Goal: Task Accomplishment & Management: Complete application form

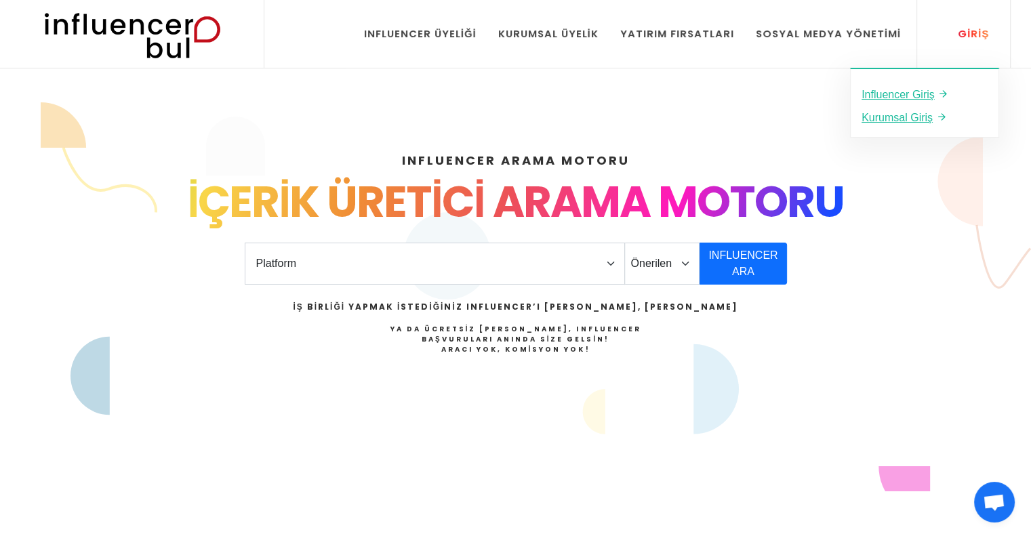
click at [988, 29] on div "Giriş" at bounding box center [966, 33] width 46 height 15
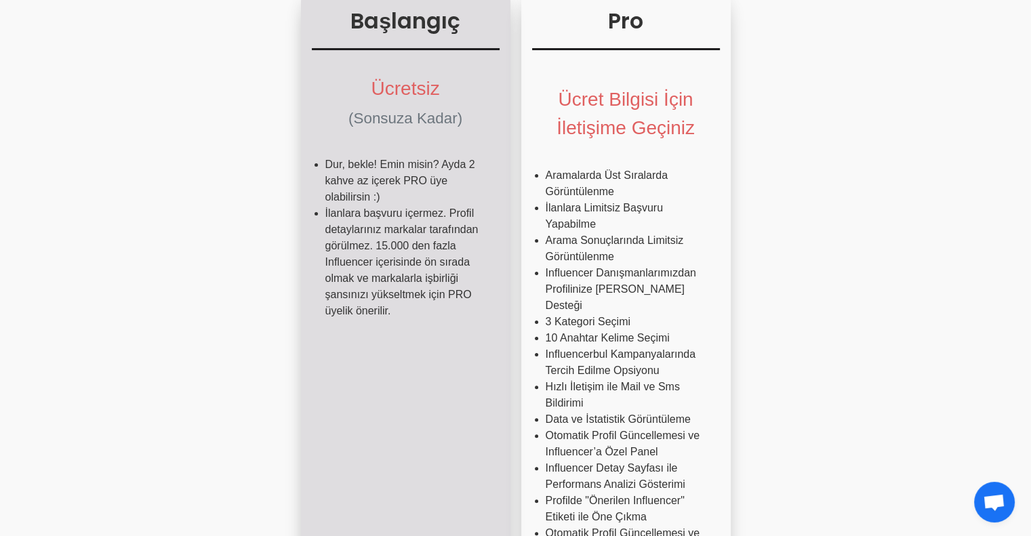
scroll to position [678, 0]
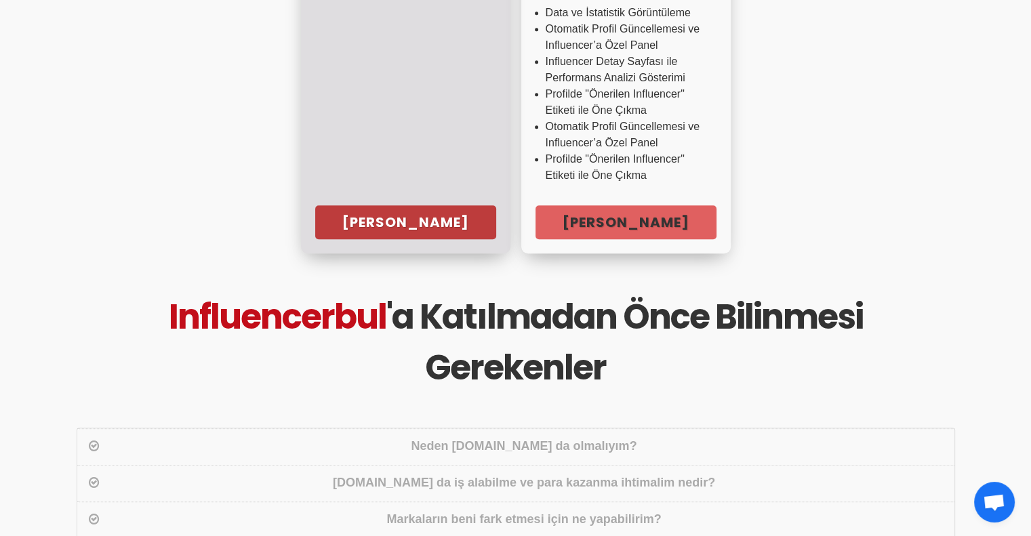
click at [445, 205] on link "Hemen Başla" at bounding box center [405, 222] width 181 height 34
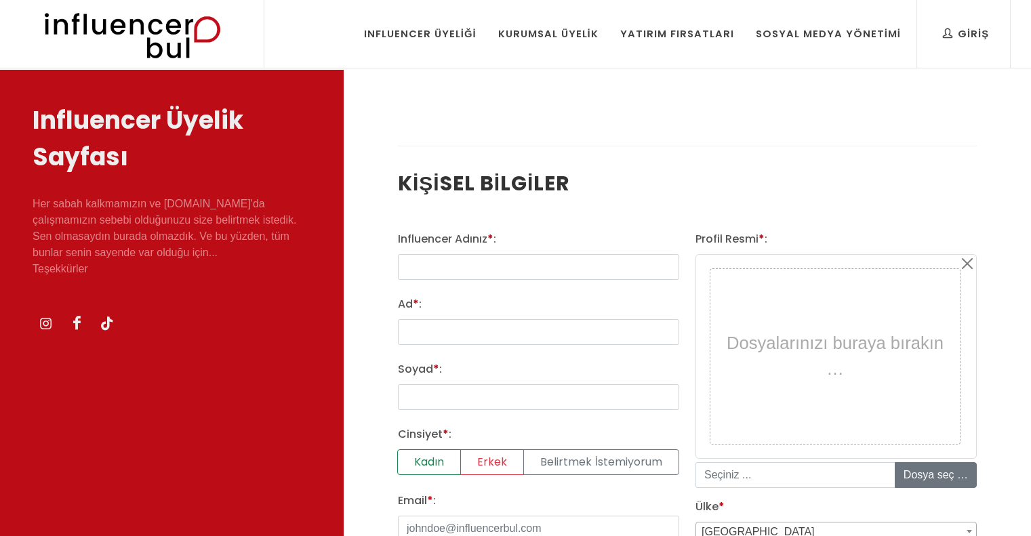
select select
click at [499, 283] on div "Influencer Adınız * : Ad * : Soyad * : Cinsiyet * : Kadın Erkek Belirtmek İstem…" at bounding box center [539, 532] width 298 height 603
click at [481, 265] on input "text" at bounding box center [538, 267] width 281 height 26
type input "m"
click at [430, 267] on input "hellofreya" at bounding box center [538, 267] width 281 height 26
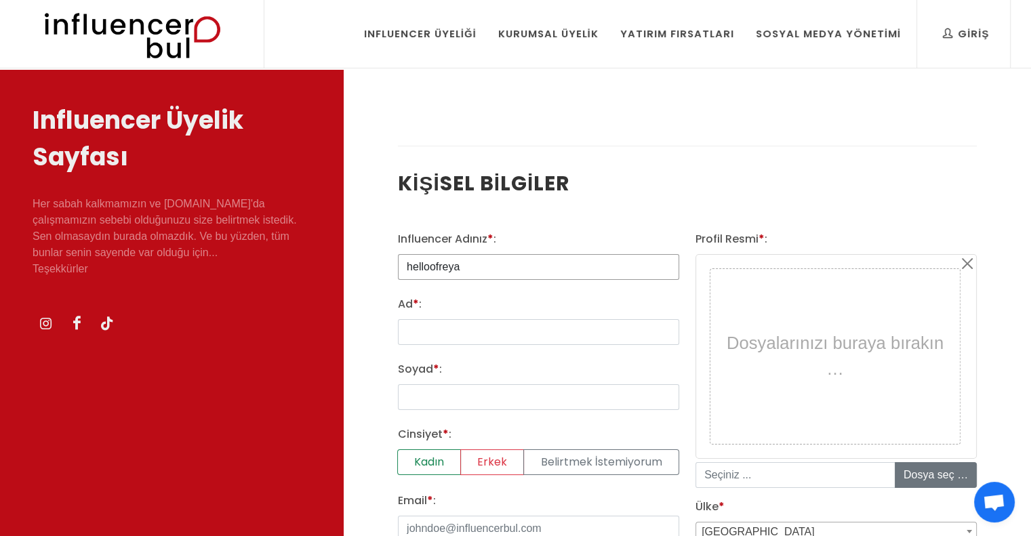
type input "helloofreya"
click at [423, 323] on input "Ad * :" at bounding box center [538, 332] width 281 height 26
type input "Melek"
type input "Altuntaş"
click at [450, 417] on div "Influencer Adınız * : helloofreya Ad * : Melek Soyad * : Altuntaş Cinsiyet * : …" at bounding box center [539, 532] width 298 height 603
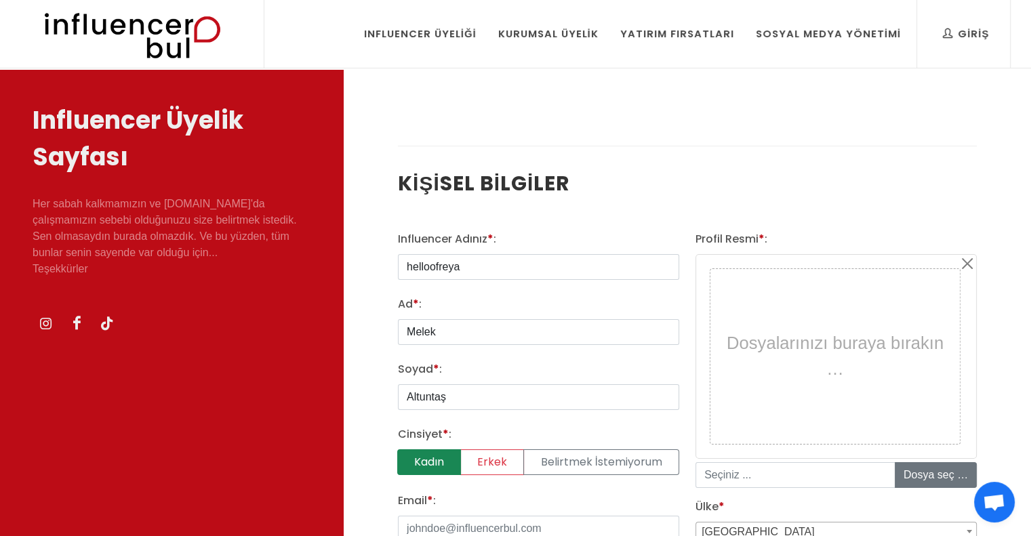
click at [448, 455] on label "Kadın" at bounding box center [429, 462] width 64 height 26
click at [407, 455] on input "Kadın" at bounding box center [402, 453] width 9 height 9
radio input "true"
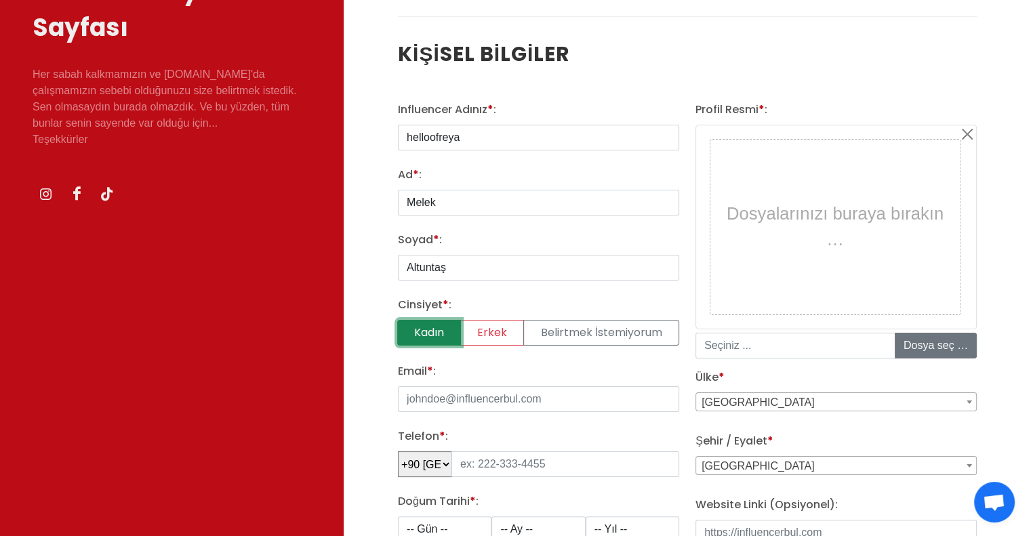
scroll to position [271, 0]
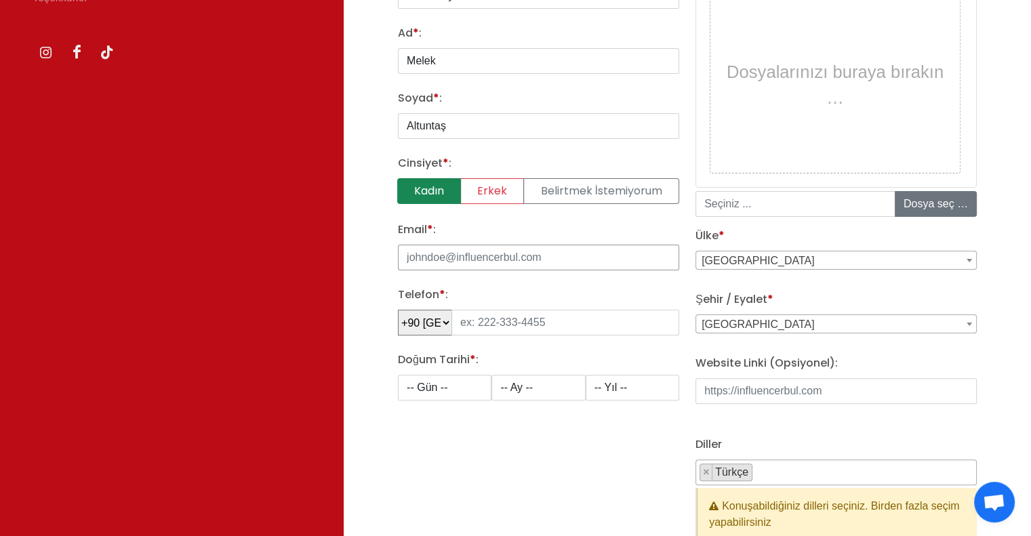
click at [481, 257] on input "Email * :" at bounding box center [538, 258] width 281 height 26
type input "hello_freyja@icloud.com"
click at [495, 310] on input "tel" at bounding box center [566, 323] width 228 height 26
click at [495, 323] on input "tel" at bounding box center [566, 323] width 228 height 26
type input "539 413 40 00"
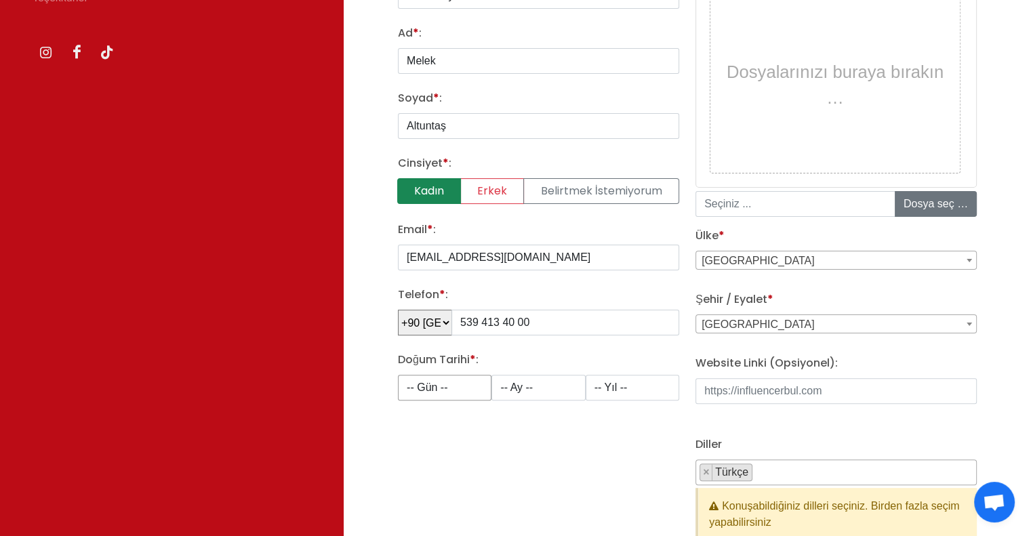
click at [472, 375] on select "-- Gün -- 1 2 3 4 5 6 7 8 9 10 11 12 13 14 15 16 17 18 19 20 21 22 23 24 25 26 …" at bounding box center [445, 388] width 94 height 26
select select "1"
click at [398, 375] on select "-- Gün -- 1 2 3 4 5 6 7 8 9 10 11 12 13 14 15 16 17 18 19 20 21 22 23 24 25 26 …" at bounding box center [445, 388] width 94 height 26
drag, startPoint x: 578, startPoint y: 376, endPoint x: 572, endPoint y: 384, distance: 9.8
click at [578, 376] on select "-- Ay -- 1 2 3 4 5 6 7 8 9 10 11 12" at bounding box center [539, 388] width 94 height 26
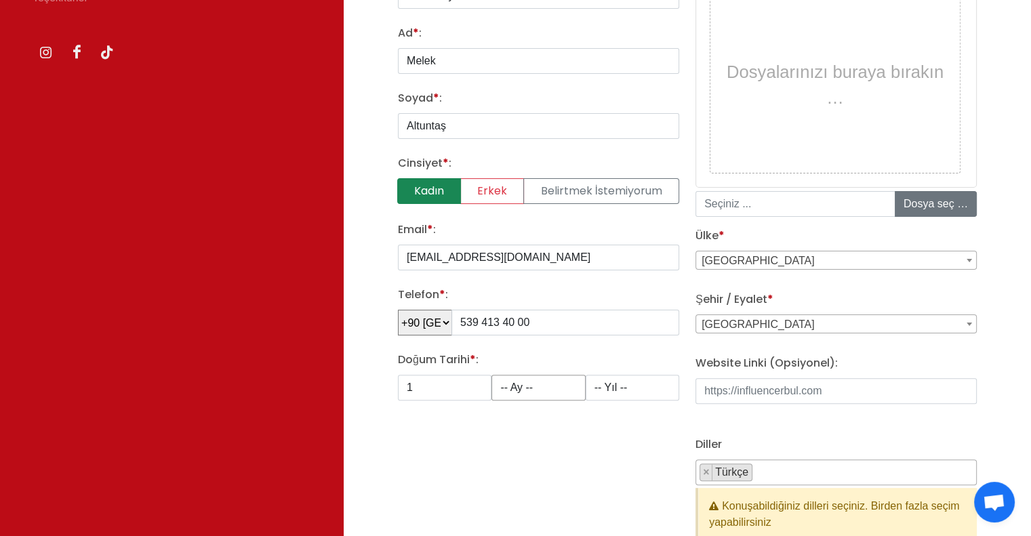
select select "11"
click at [492, 375] on select "-- Ay -- 1 2 3 4 5 6 7 8 9 10 11 12" at bounding box center [539, 388] width 94 height 26
drag, startPoint x: 606, startPoint y: 379, endPoint x: 621, endPoint y: 384, distance: 15.9
click at [606, 379] on select "-- Yıl -- 2008 2007 2006 2005 2004 2003 2002 2001 2000 1999 1998 1997 1996 1995…" at bounding box center [633, 388] width 94 height 26
select select "1991"
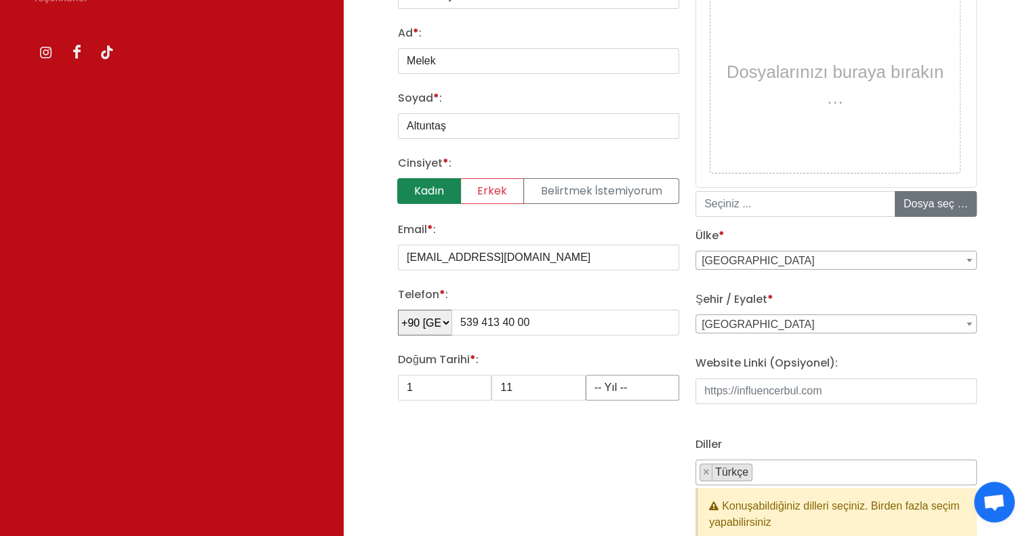
click at [586, 375] on select "-- Yıl -- 2008 2007 2006 2005 2004 2003 2002 2001 2000 1999 1998 1997 1996 1995…" at bounding box center [633, 388] width 94 height 26
click at [633, 426] on div "Influencer Adınız * : helloofreya Ad * : Melek Soyad * : Altuntaş Cinsiyet * : …" at bounding box center [539, 261] width 298 height 603
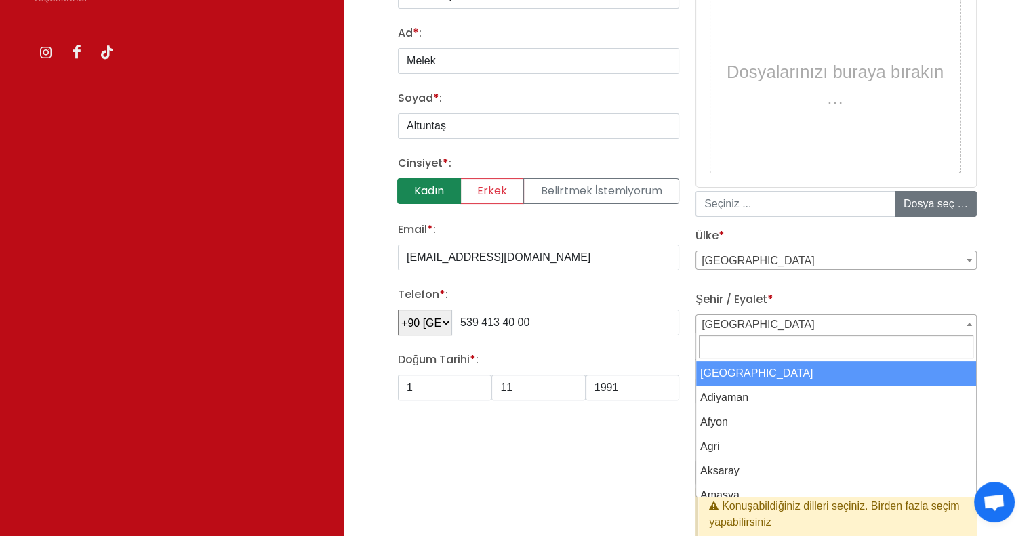
click at [750, 321] on span "Adana" at bounding box center [836, 324] width 280 height 19
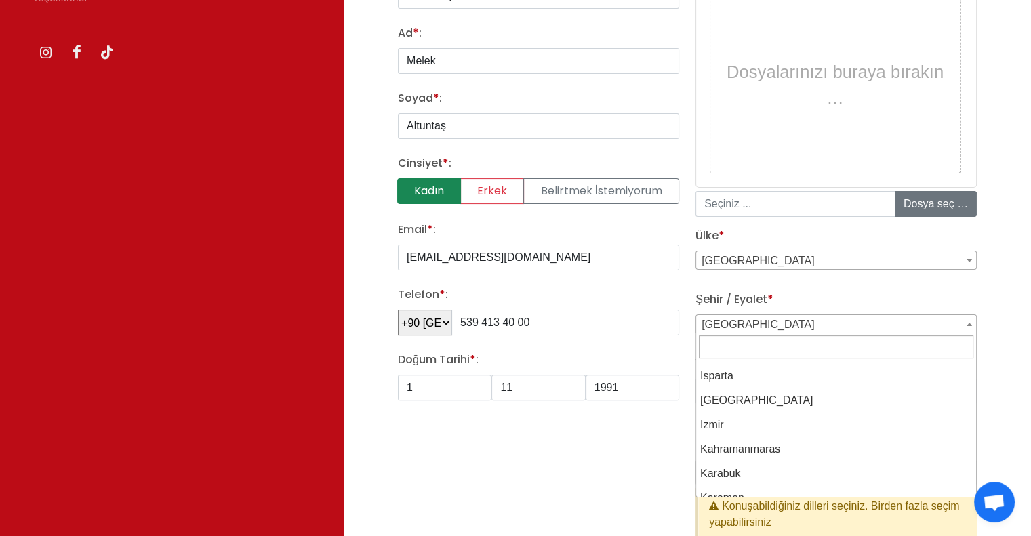
scroll to position [949, 0]
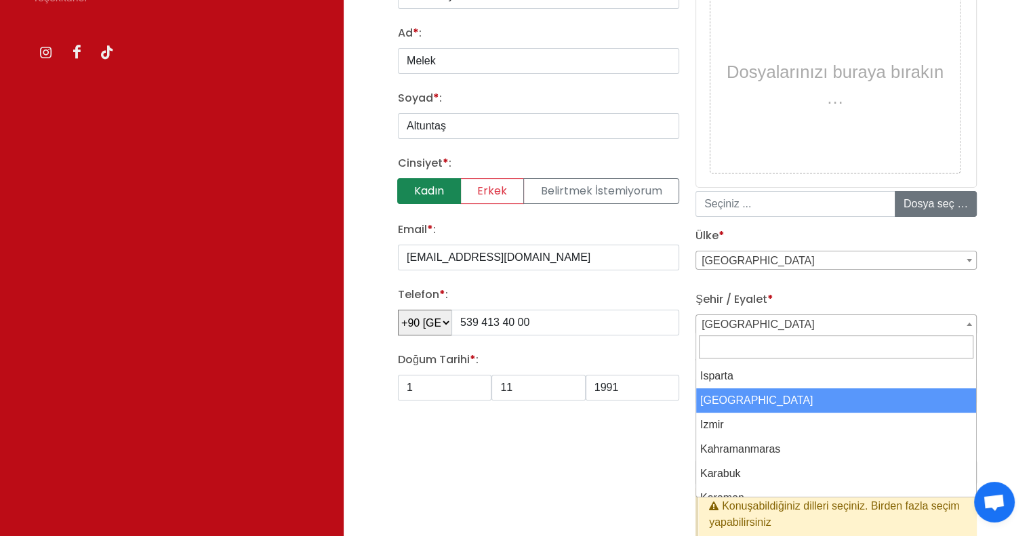
select select "3703"
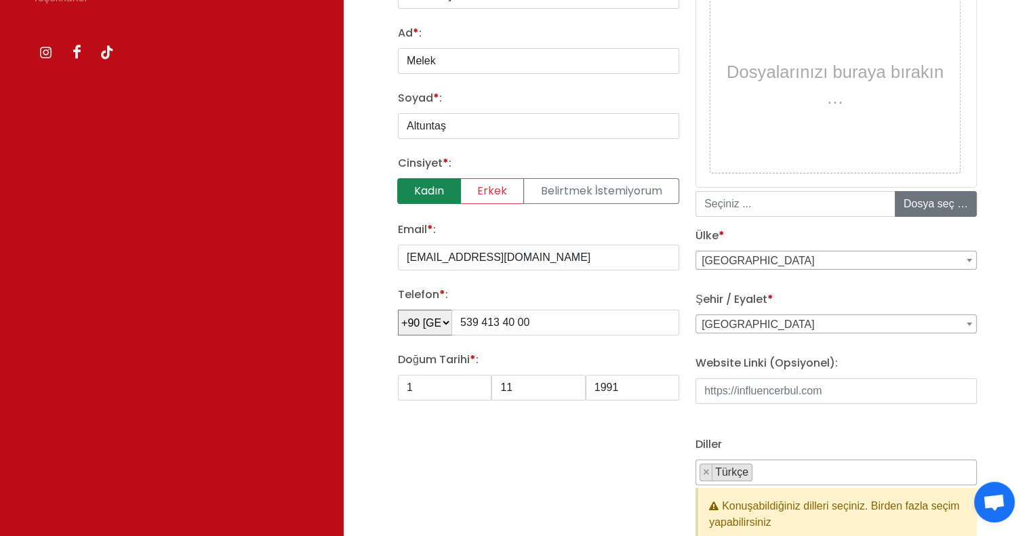
click at [587, 438] on div "Influencer Adınız * : helloofreya Ad * : Melek Soyad * : Altuntaş Cinsiyet * : …" at bounding box center [539, 261] width 298 height 603
click at [728, 393] on input "Website Linki (Opsiyonel):" at bounding box center [836, 391] width 281 height 26
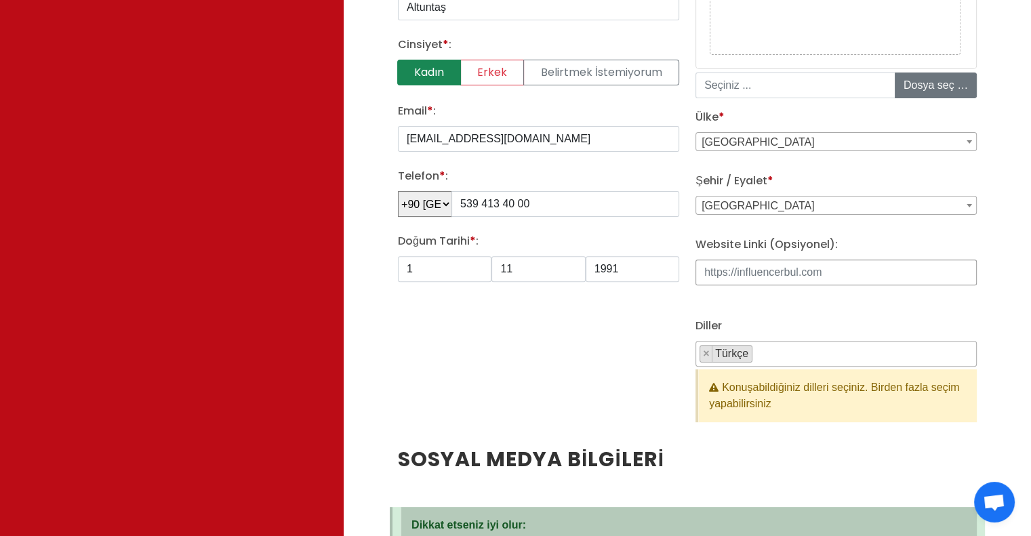
scroll to position [475, 0]
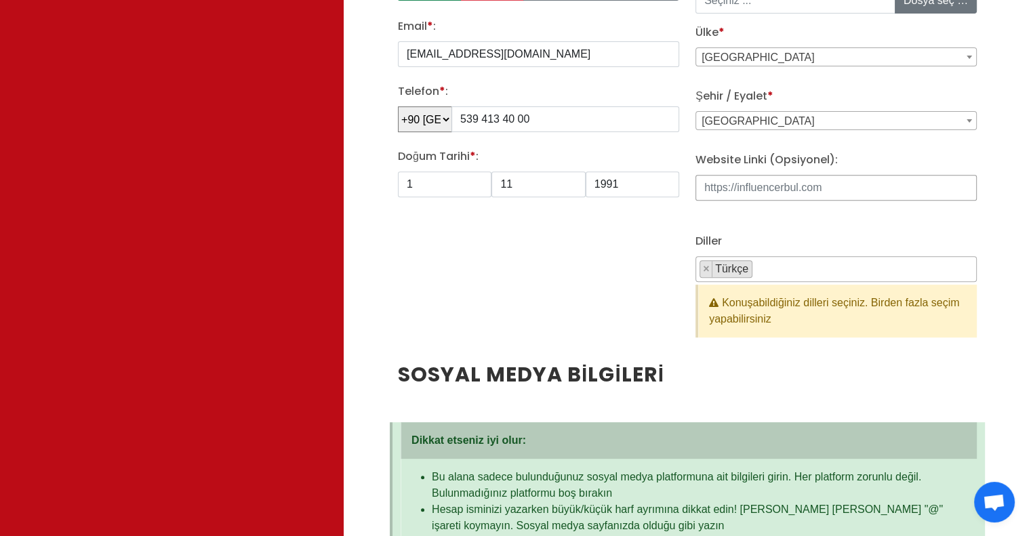
click at [767, 186] on input "Website Linki (Opsiyonel):" at bounding box center [836, 188] width 281 height 26
paste input "https://www.instagram.com/helloofreya"
type input "https://www.instagram.com/helloofreya"
click at [668, 319] on div "Influencer Adınız * : helloofreya Ad * : Melek Soyad * : Altuntaş Cinsiyet * : …" at bounding box center [539, 58] width 298 height 603
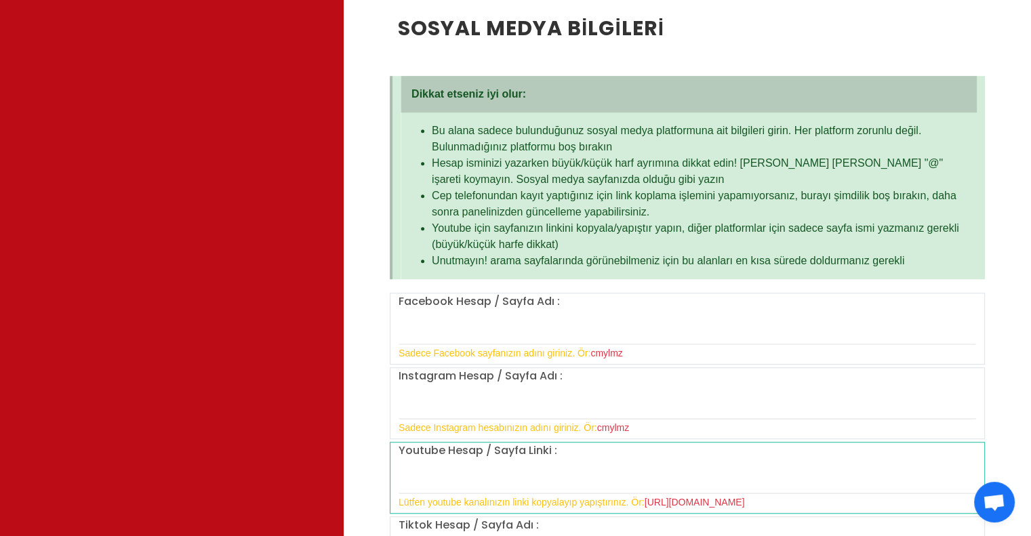
scroll to position [949, 0]
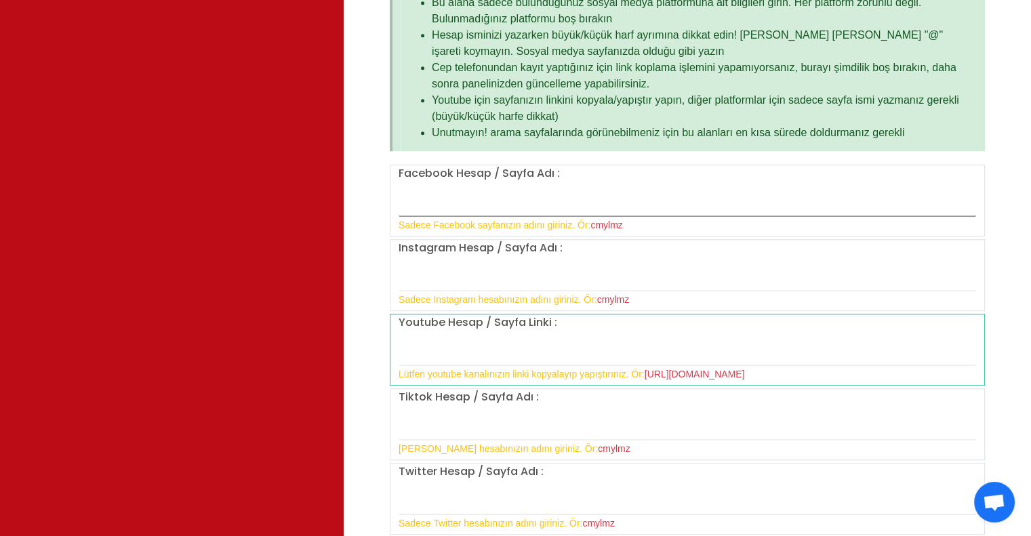
click at [554, 205] on input "text" at bounding box center [688, 202] width 578 height 28
click at [507, 268] on input "text" at bounding box center [688, 277] width 578 height 28
click at [496, 280] on input "text" at bounding box center [688, 277] width 578 height 28
paste input "https://www.instagram.com/helloofreya"
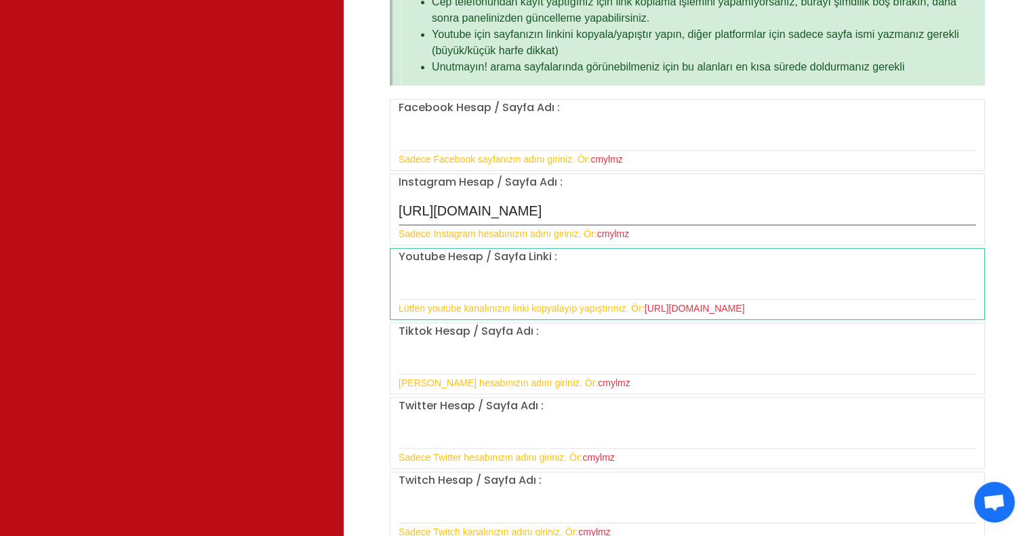
scroll to position [1085, 0]
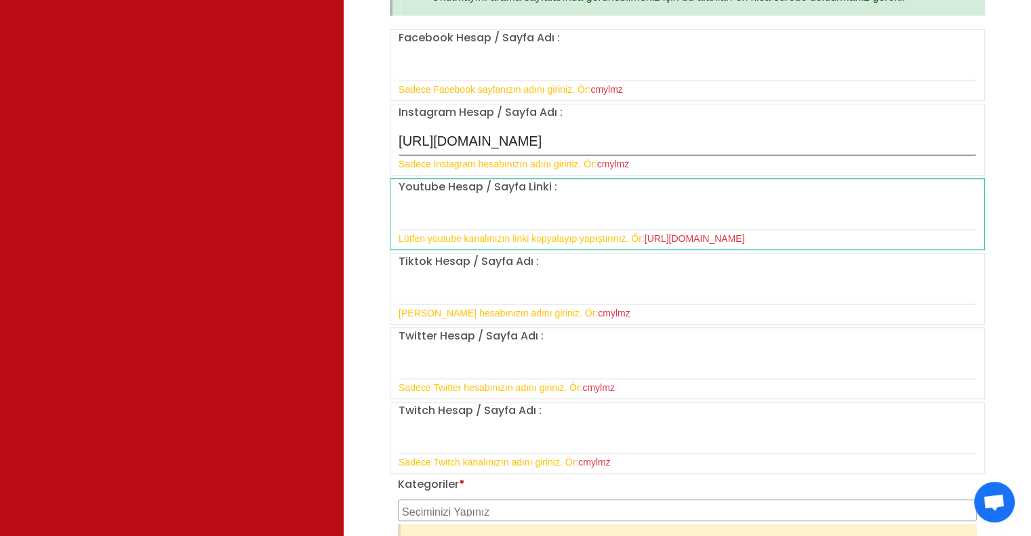
type input "https://www.instagram.com/helloofreya"
click at [528, 302] on div "Tiktok Hesap / Sayfa Adı : Sadece Tiktok hesabınızın adını giriniz. Ör: cmylmz" at bounding box center [687, 288] width 594 height 68
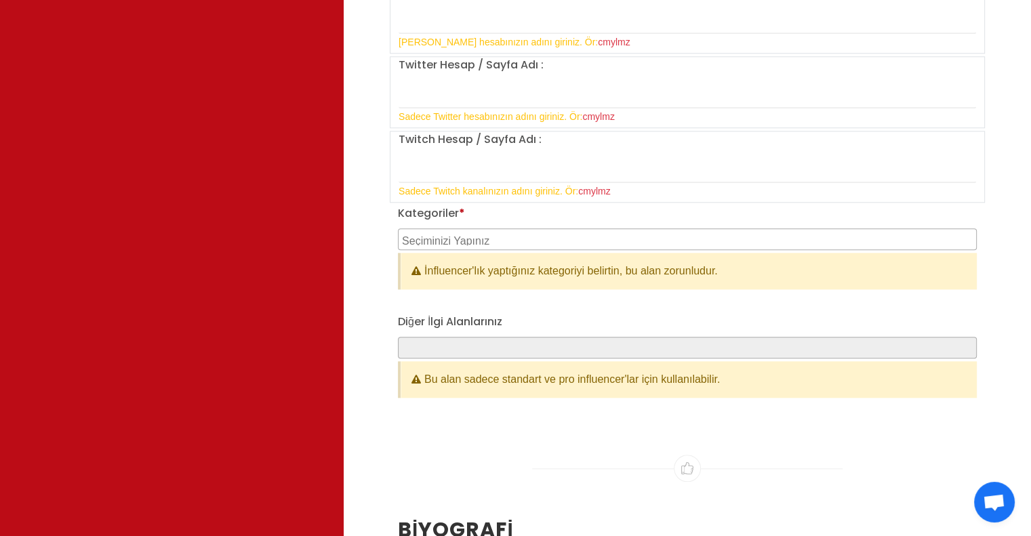
scroll to position [2, 0]
click at [527, 245] on span at bounding box center [687, 239] width 579 height 22
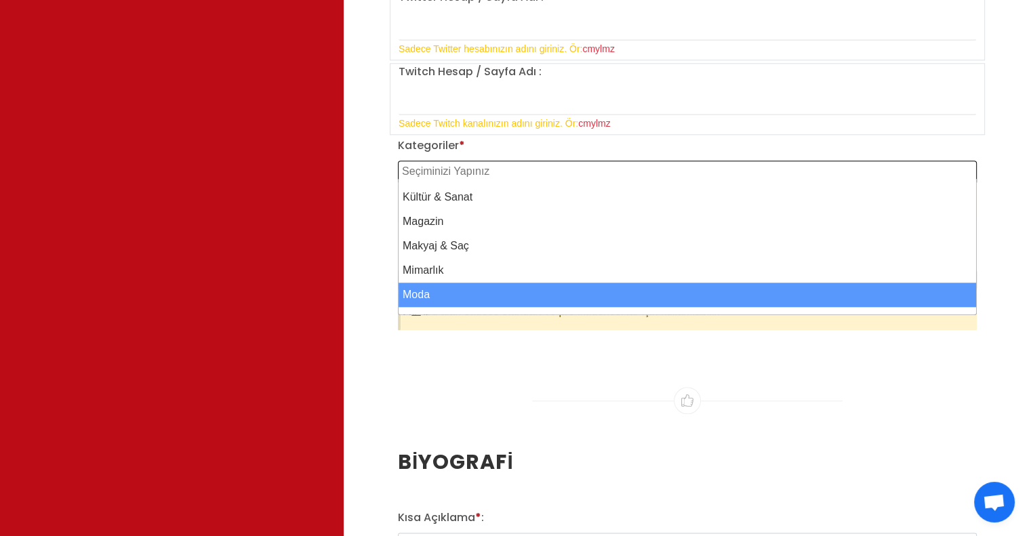
scroll to position [556, 0]
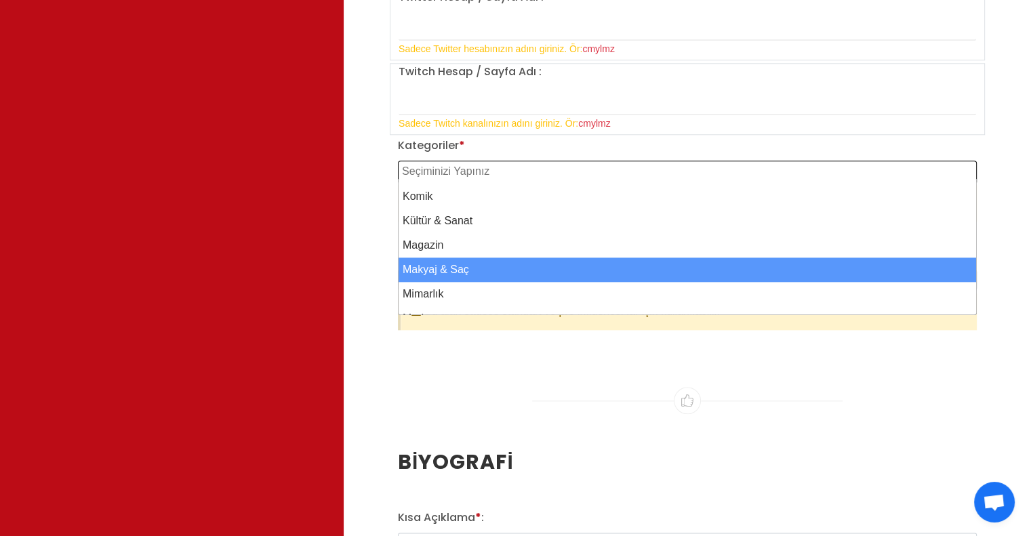
select select "27"
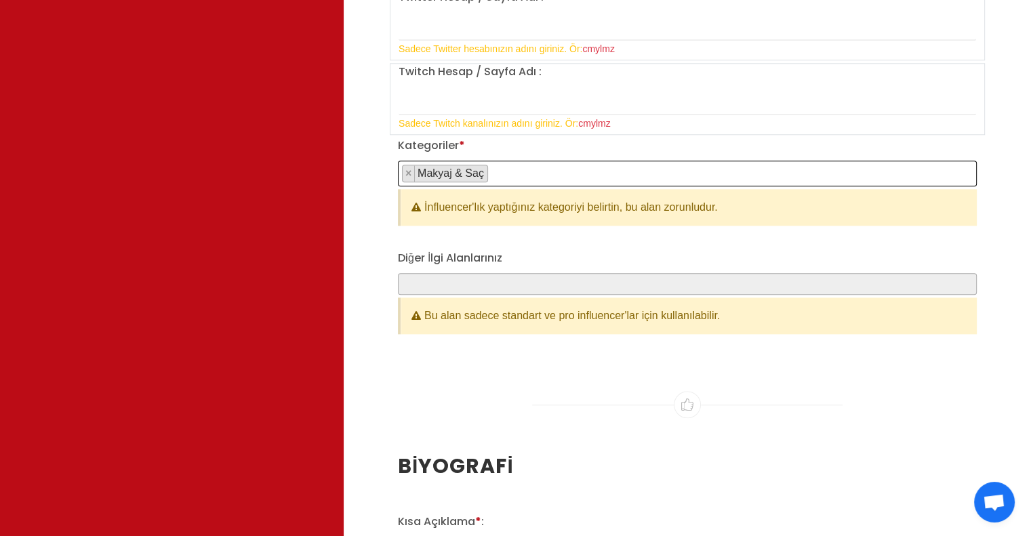
scroll to position [342, 0]
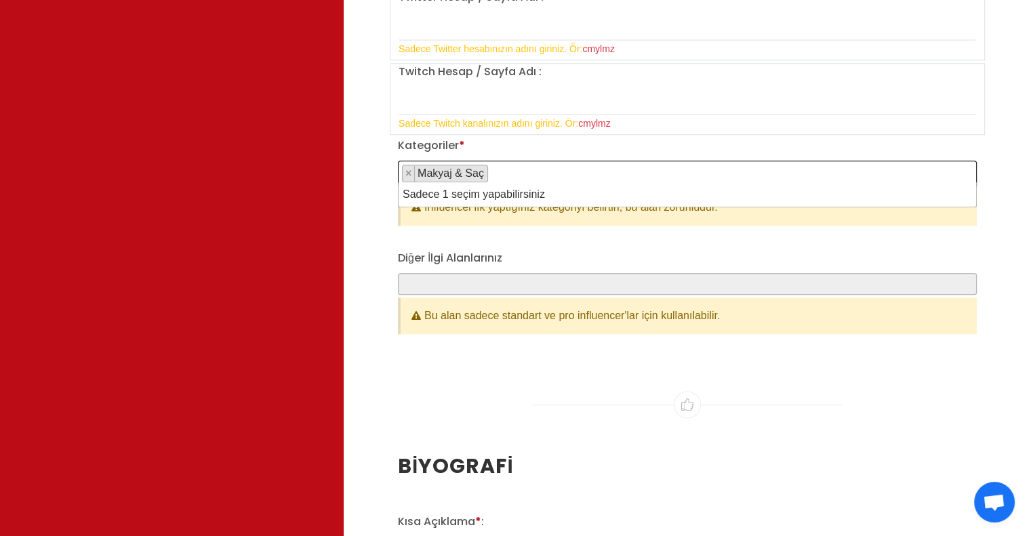
click at [548, 179] on span "× Makyaj & Saç" at bounding box center [687, 174] width 579 height 26
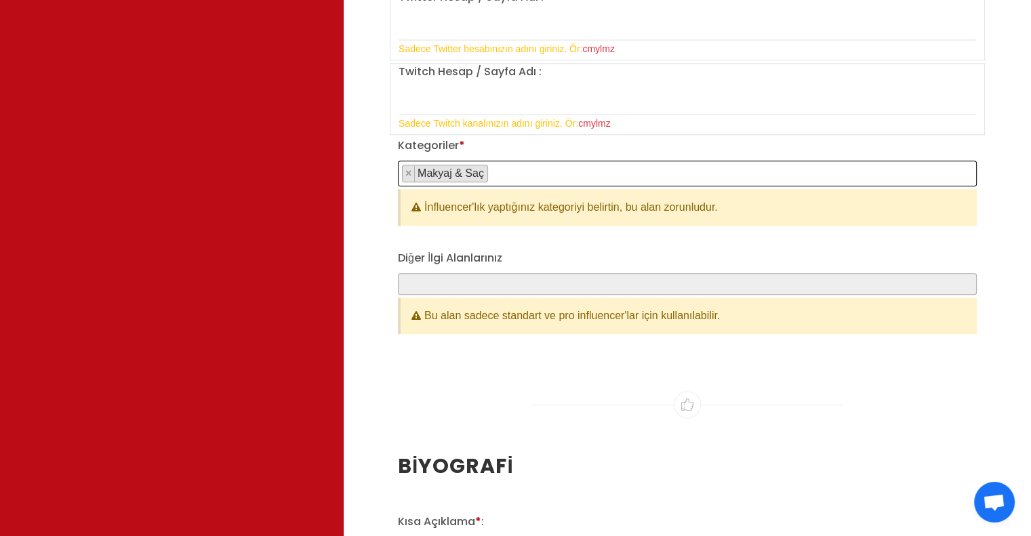
click at [551, 176] on span "× Makyaj & Saç" at bounding box center [687, 174] width 579 height 26
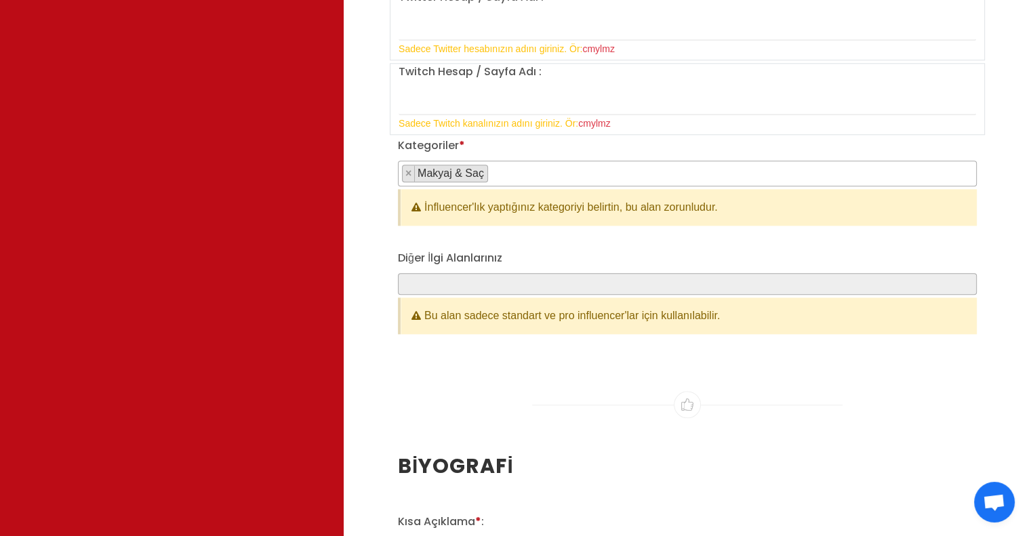
click at [460, 288] on span at bounding box center [687, 284] width 579 height 22
click at [621, 313] on div "Bu alan sadece standart ve pro influencer'lar için kullanılabilir." at bounding box center [689, 316] width 576 height 37
click at [630, 287] on span at bounding box center [687, 284] width 579 height 22
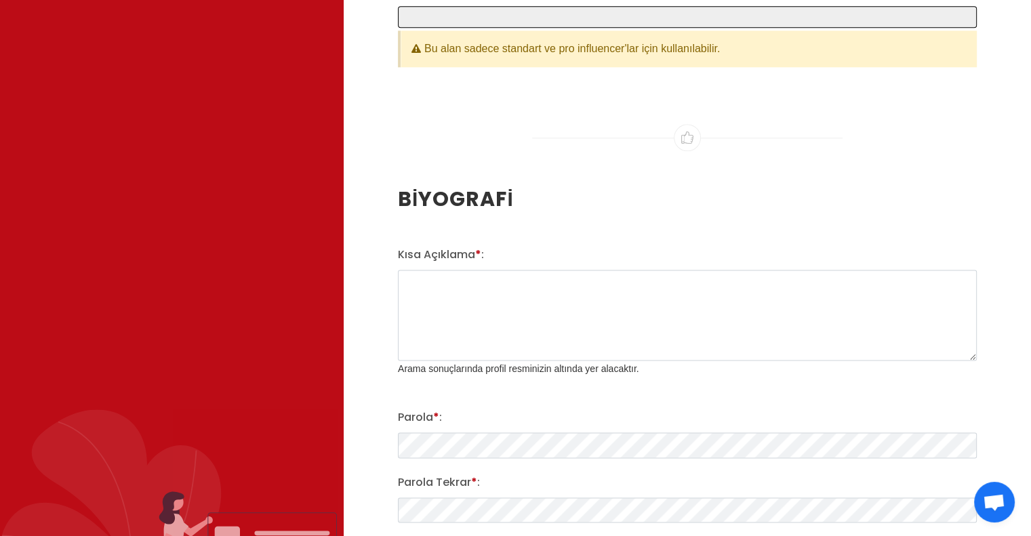
scroll to position [1695, 0]
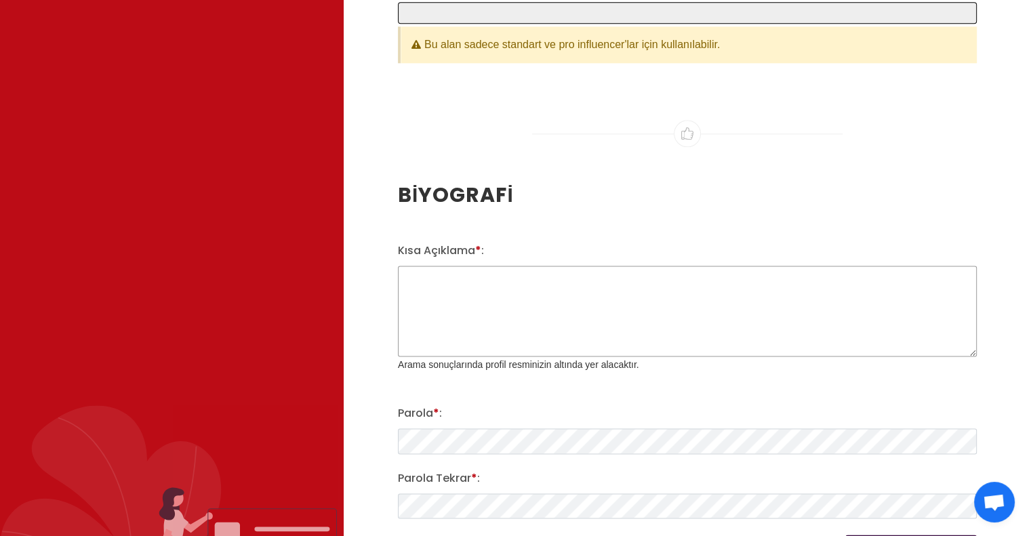
click at [561, 302] on textarea "Kısa Açıklama * :" at bounding box center [687, 311] width 579 height 91
click at [484, 271] on textarea "Kısa Açıklama * :" at bounding box center [687, 311] width 579 height 91
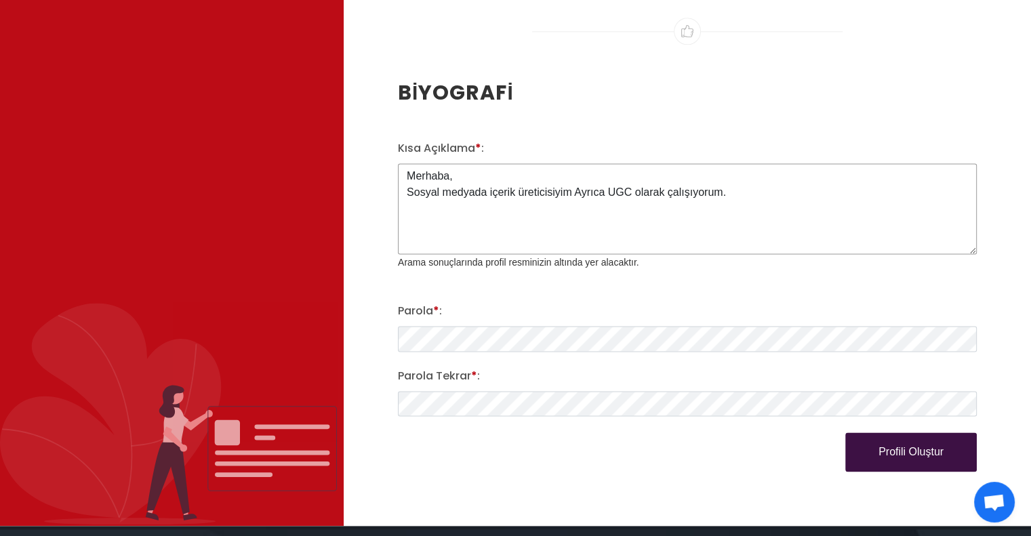
scroll to position [1830, 0]
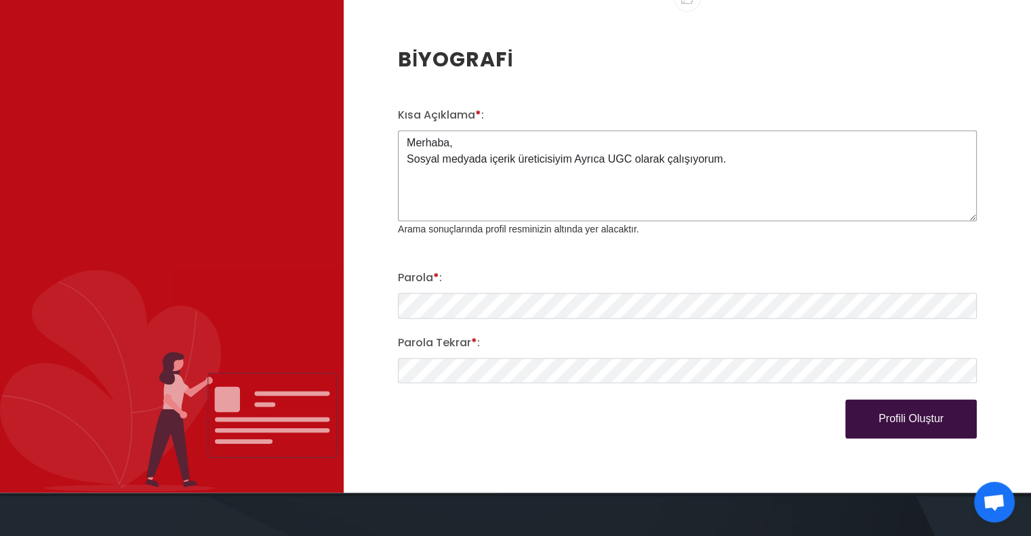
type textarea "Merhaba, Sosyal medyada içerik üreticisiyim Ayrıca UGC olarak çalışıyorum."
click at [860, 393] on div "Kısa Açıklama * : Merhaba, Sosyal medyada içerik üreticisiyim Ayrıca UGC olarak…" at bounding box center [687, 273] width 595 height 332
click at [913, 422] on button "Profili Oluştur" at bounding box center [911, 418] width 132 height 39
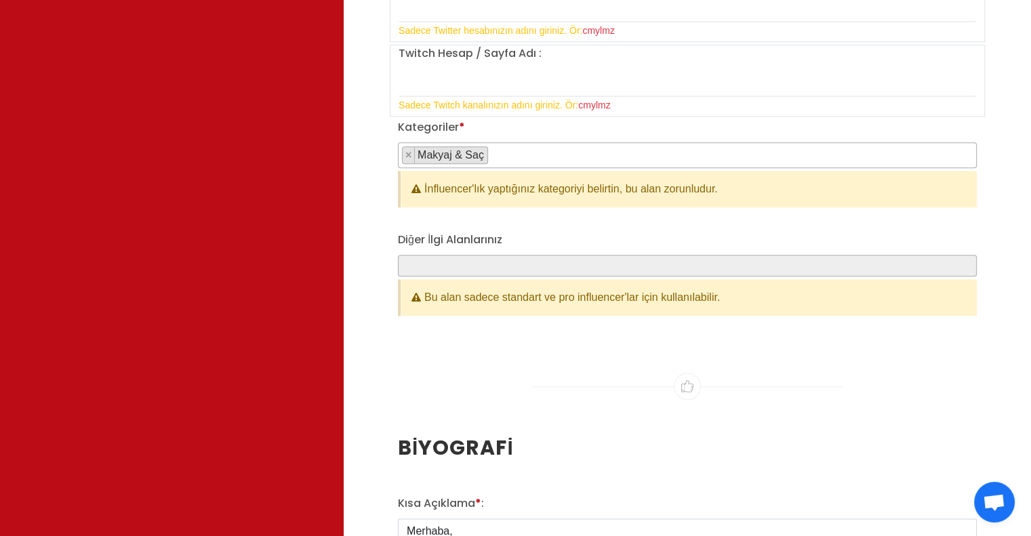
scroll to position [1356, 0]
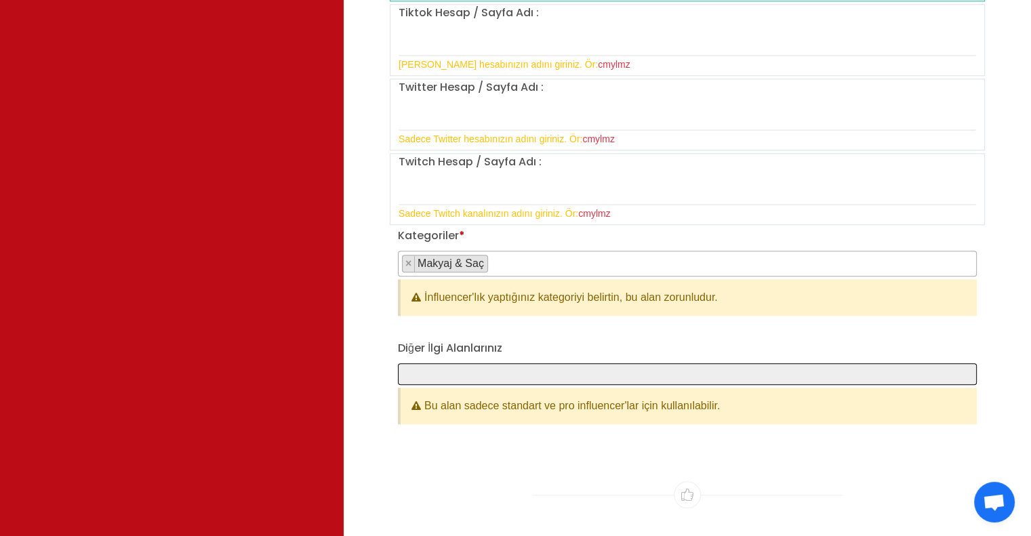
click at [525, 363] on span at bounding box center [687, 374] width 579 height 22
click at [521, 365] on span at bounding box center [687, 374] width 579 height 22
drag, startPoint x: 595, startPoint y: 414, endPoint x: 605, endPoint y: 407, distance: 11.7
click at [595, 414] on div "Bu alan sadece standart ve pro influencer'lar için kullanılabilir." at bounding box center [689, 406] width 576 height 37
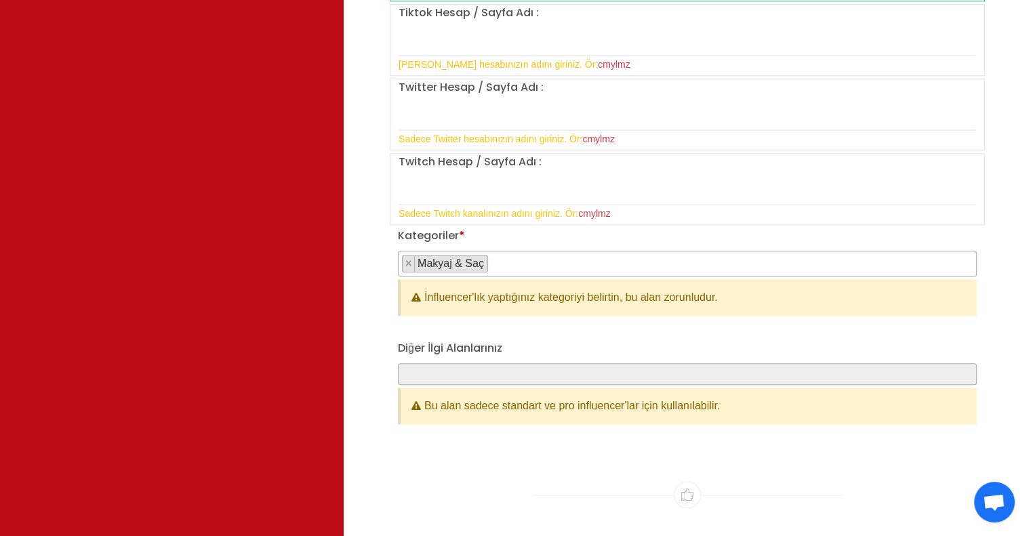
click at [597, 379] on span at bounding box center [687, 374] width 579 height 22
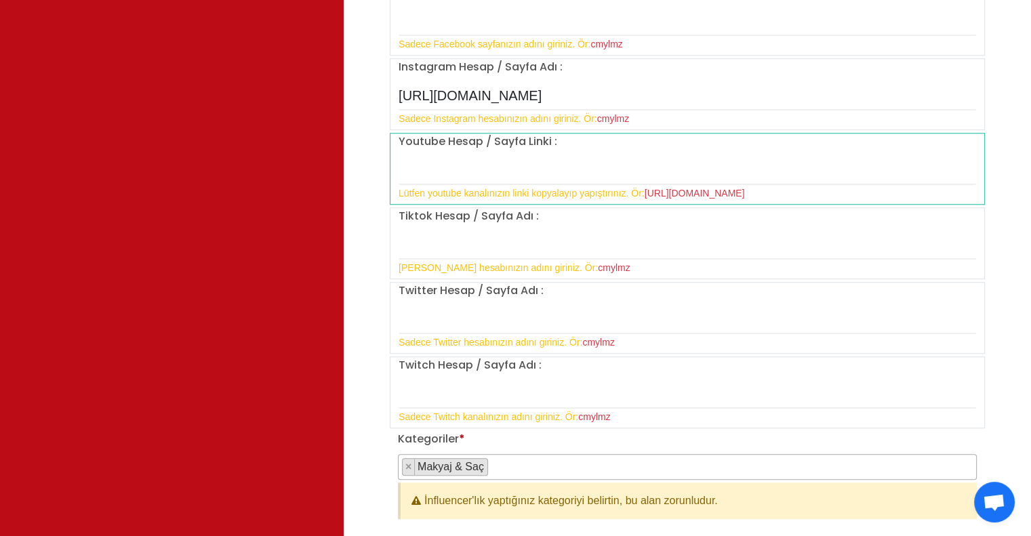
scroll to position [1153, 0]
click at [496, 265] on small "Sadece Tiktok hesabınızın adını giriniz. Ör: cmylmz" at bounding box center [515, 267] width 232 height 11
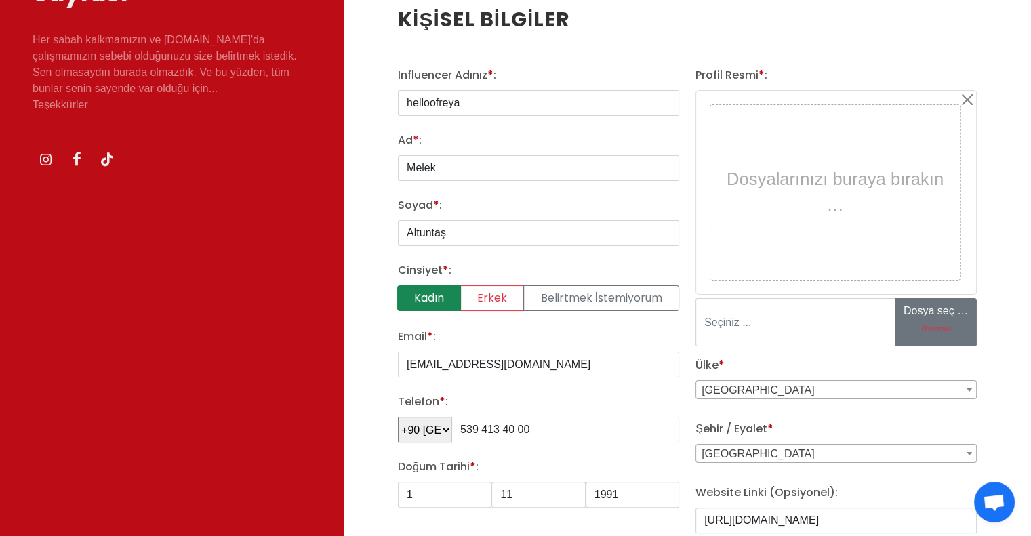
scroll to position [68, 0]
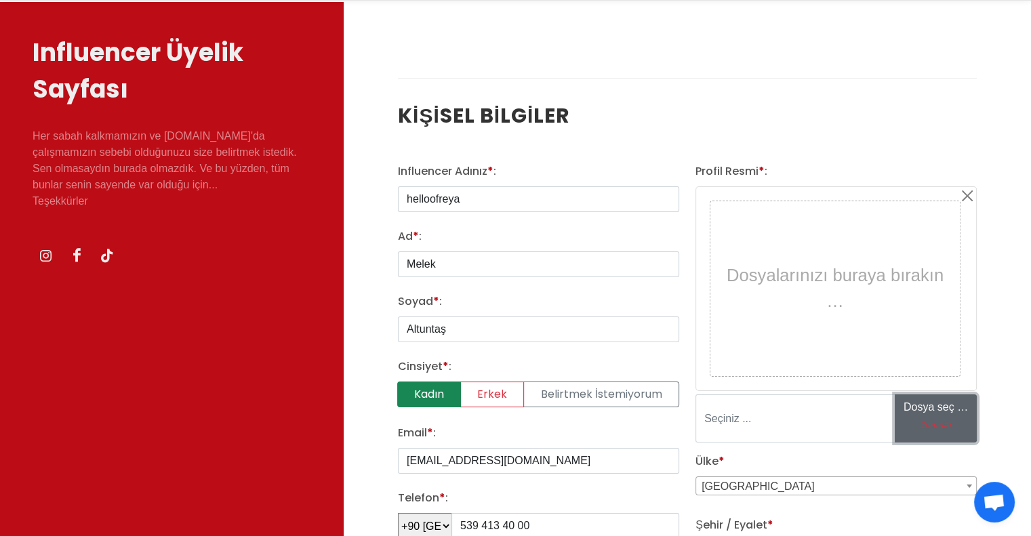
click at [942, 422] on label "Zorunlu" at bounding box center [936, 425] width 64 height 12
click at [942, 422] on input "Zorunlu" at bounding box center [998, 418] width 205 height 47
type input "C:\fakepath\Image.png"
type input "Image.png"
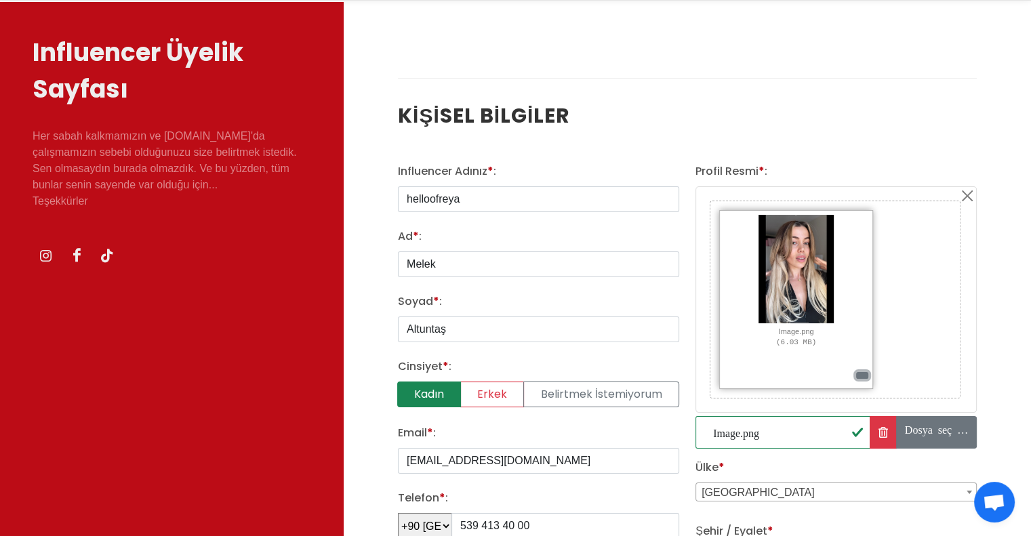
click at [865, 376] on button "button" at bounding box center [862, 375] width 12 height 7
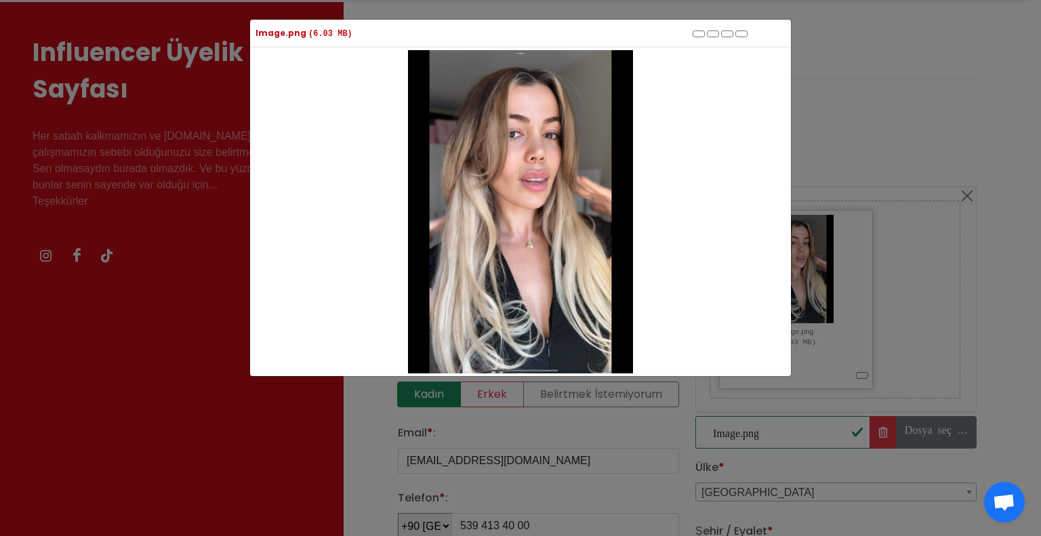
click at [946, 137] on div "Image.png (6.03 MB)" at bounding box center [520, 268] width 1041 height 536
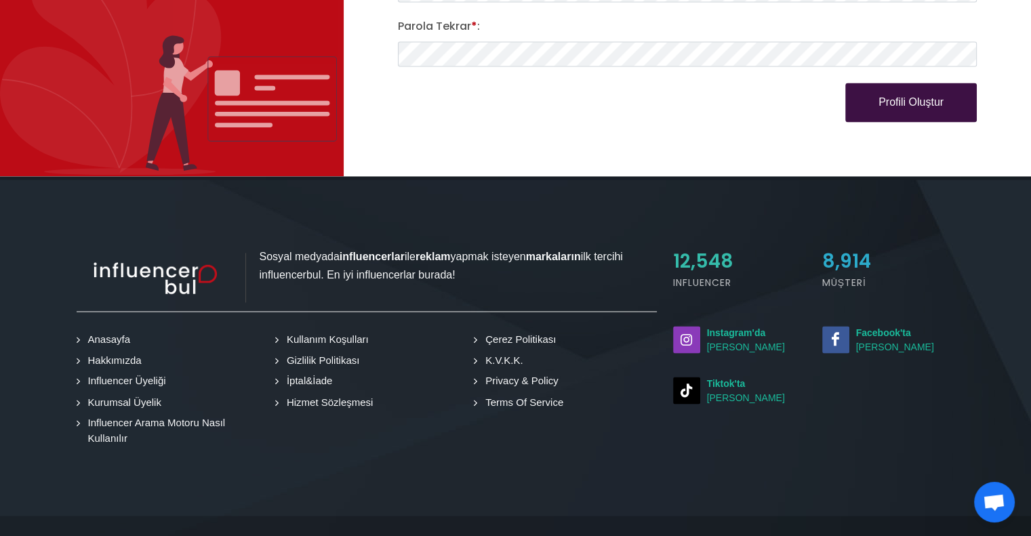
scroll to position [2233, 0]
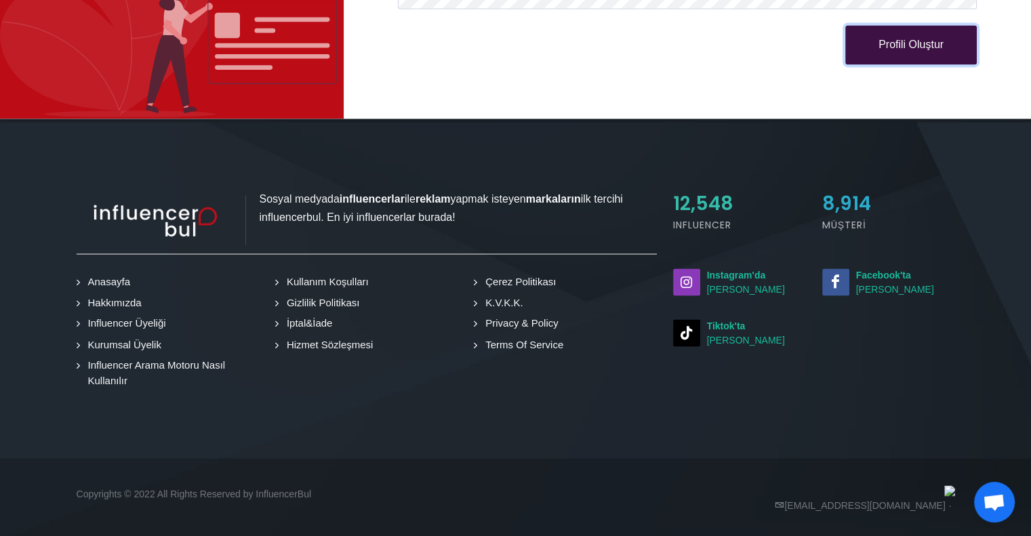
click at [933, 31] on button "Profili Oluştur" at bounding box center [911, 44] width 132 height 39
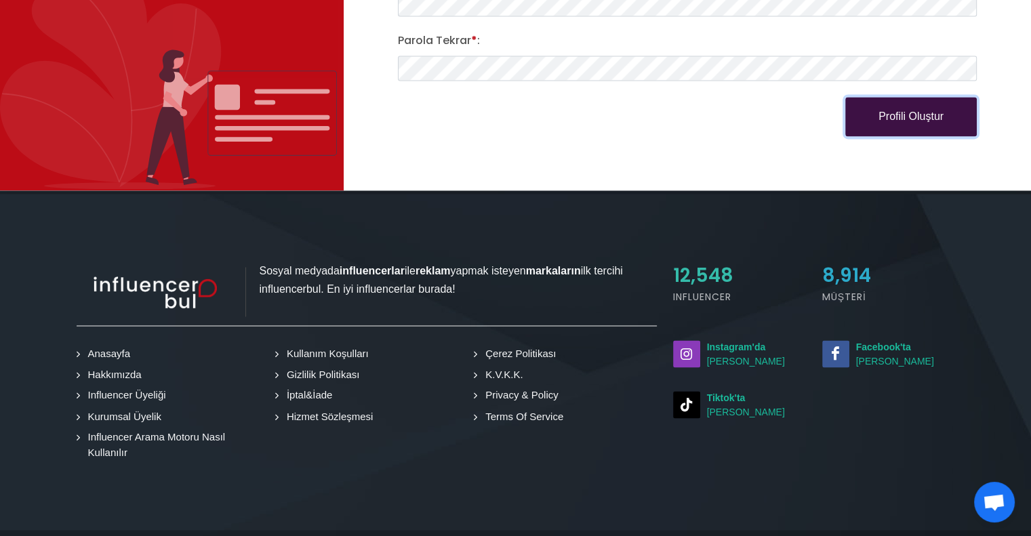
scroll to position [2098, 0]
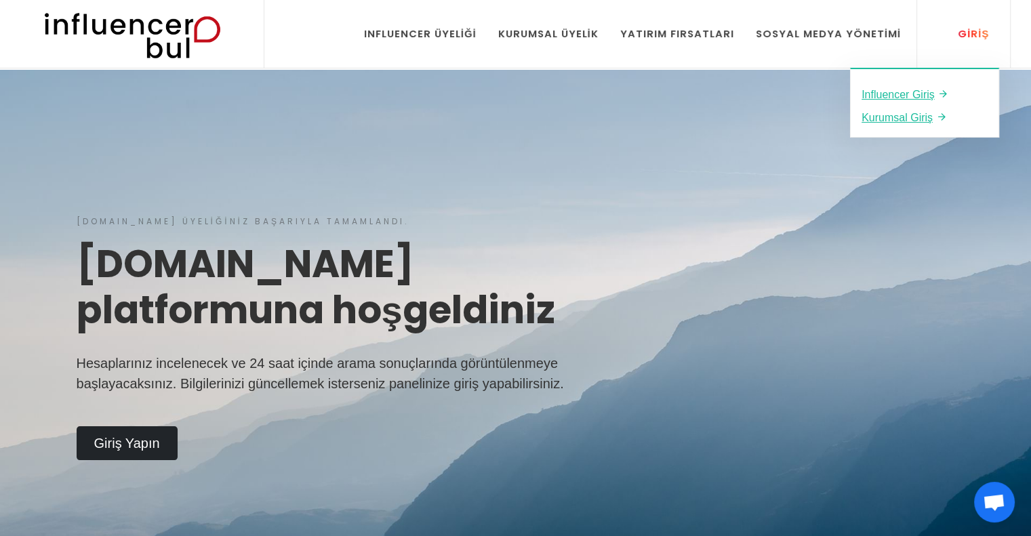
click at [970, 32] on div "Giriş" at bounding box center [966, 33] width 46 height 15
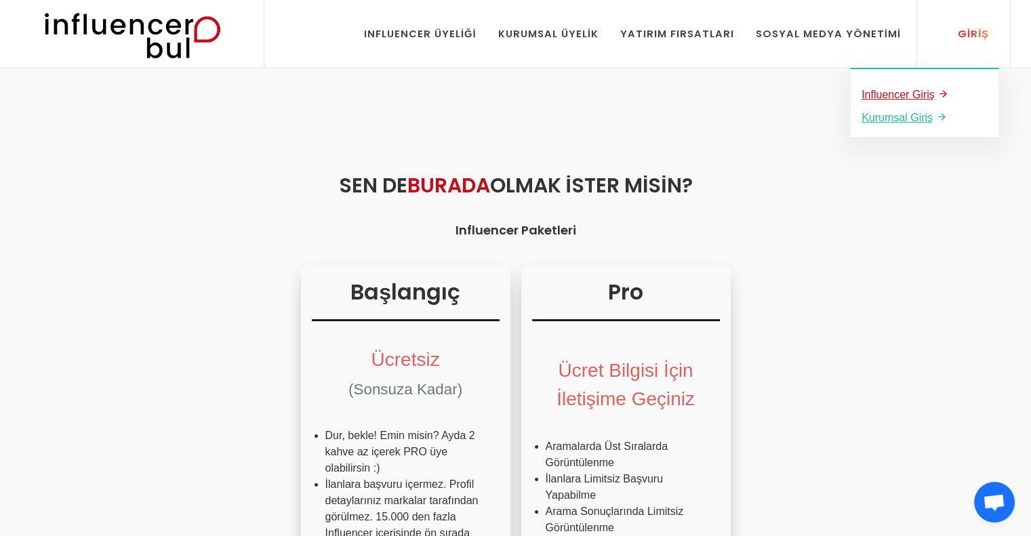
click at [901, 98] on u "Influencer Giriş" at bounding box center [898, 95] width 73 height 12
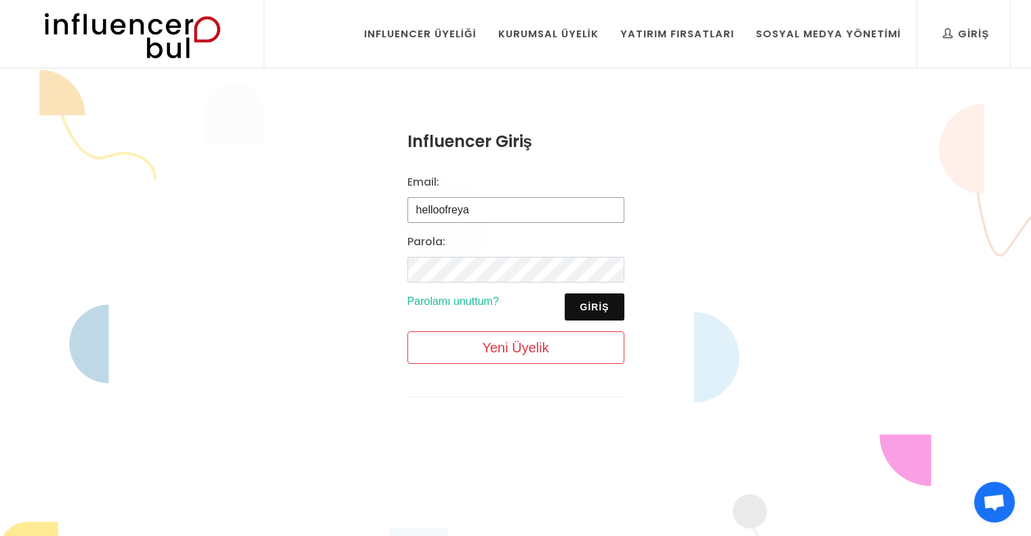
drag, startPoint x: 491, startPoint y: 219, endPoint x: 627, endPoint y: 319, distance: 168.8
click at [491, 219] on input "helloofreya" at bounding box center [515, 210] width 217 height 26
drag, startPoint x: 870, startPoint y: 310, endPoint x: 767, endPoint y: 334, distance: 105.9
click at [870, 310] on div "Influencer Giriş Email: helloofreya Parola: Giriş Parolamı unuttum? Yeni Üyelik" at bounding box center [515, 274] width 1031 height 409
click at [595, 311] on button "Giriş" at bounding box center [594, 307] width 59 height 27
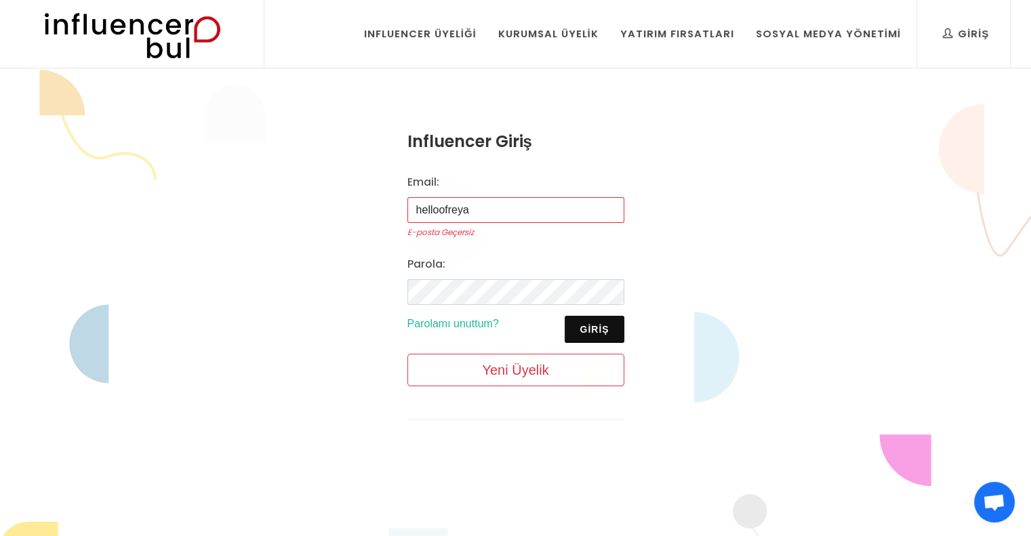
click at [499, 205] on input "helloofreya" at bounding box center [515, 210] width 217 height 26
drag, startPoint x: 509, startPoint y: 203, endPoint x: 273, endPoint y: 186, distance: 236.5
click at [270, 186] on div "Influencer Giriş Email: helloofreya E-posta Geçersiz Parola: Giriş Parolamı unu…" at bounding box center [515, 285] width 1031 height 431
type input "g"
type input "hello_freyja@icloud.com"
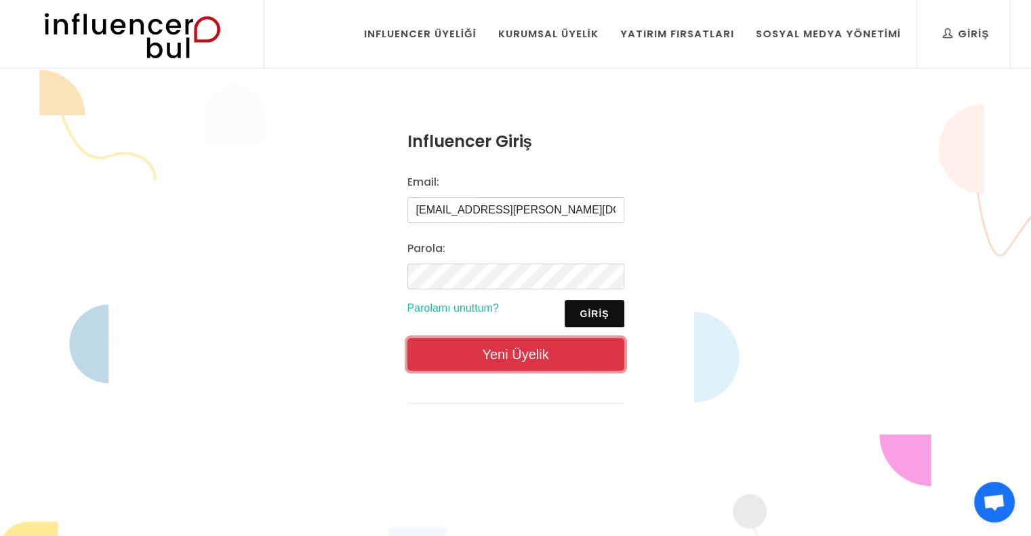
click at [537, 353] on link "Yeni Üyelik" at bounding box center [515, 354] width 217 height 33
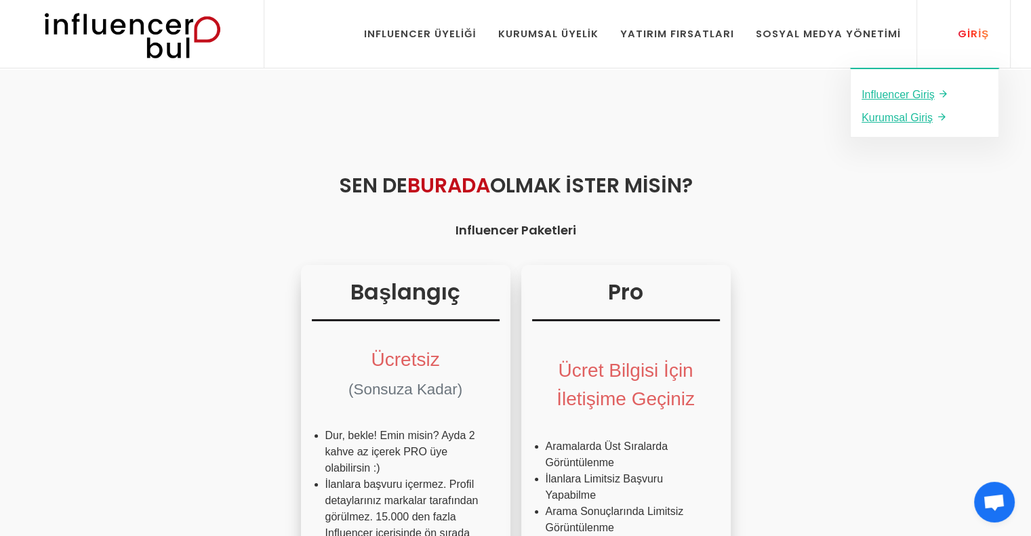
click at [981, 43] on link "Giriş" at bounding box center [966, 34] width 66 height 68
click at [915, 92] on u "Influencer Giriş" at bounding box center [898, 95] width 73 height 12
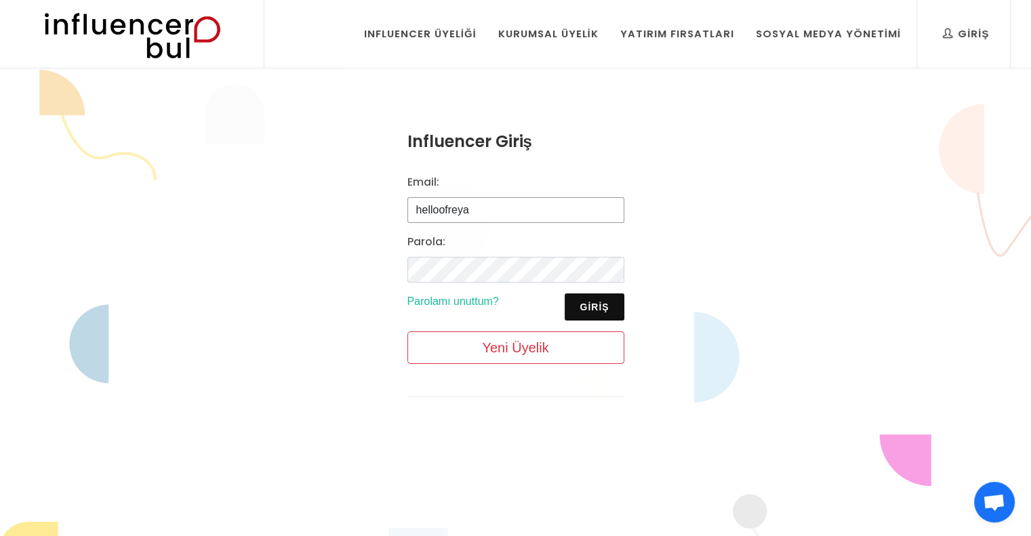
click at [477, 202] on input "helloofreya" at bounding box center [515, 210] width 217 height 26
drag, startPoint x: 487, startPoint y: 206, endPoint x: 252, endPoint y: 180, distance: 236.1
click at [252, 180] on div "Influencer Giriş Email: helloofreya [GEOGRAPHIC_DATA]: Giriş Parolamı unuttum? …" at bounding box center [515, 274] width 1031 height 409
type input "[EMAIL_ADDRESS][DOMAIN_NAME]"
click at [682, 248] on div "Influencer Giriş Email: [EMAIL_ADDRESS][DOMAIN_NAME] [GEOGRAPHIC_DATA]: Giriş P…" at bounding box center [515, 274] width 1031 height 409
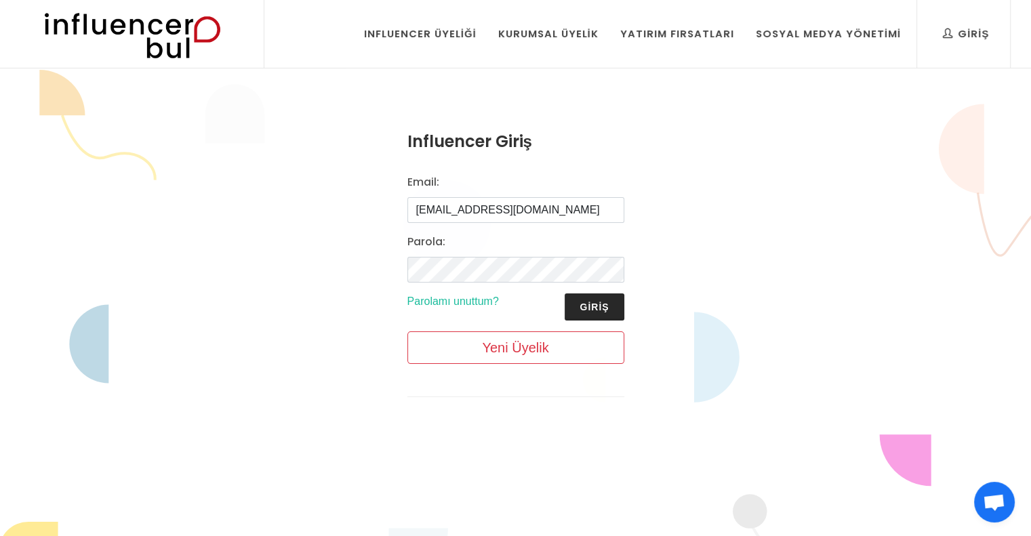
click at [612, 311] on button "Giriş" at bounding box center [594, 307] width 59 height 27
